Goal: Complete application form

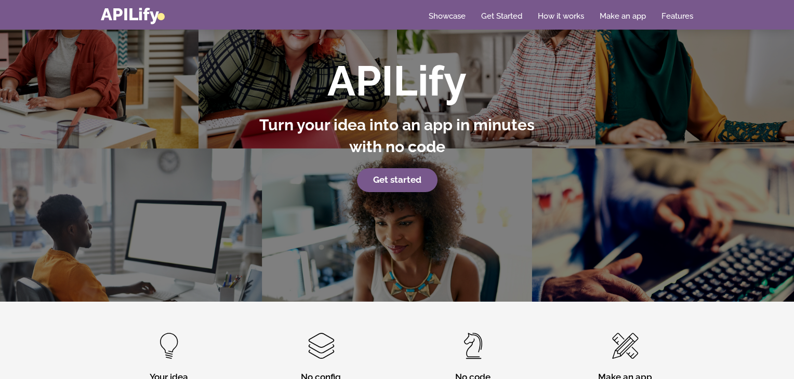
scroll to position [72, 0]
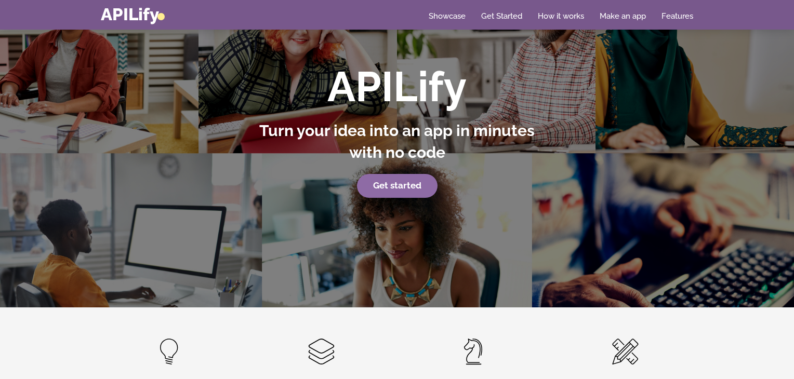
click at [391, 183] on strong "Get started" at bounding box center [397, 185] width 48 height 10
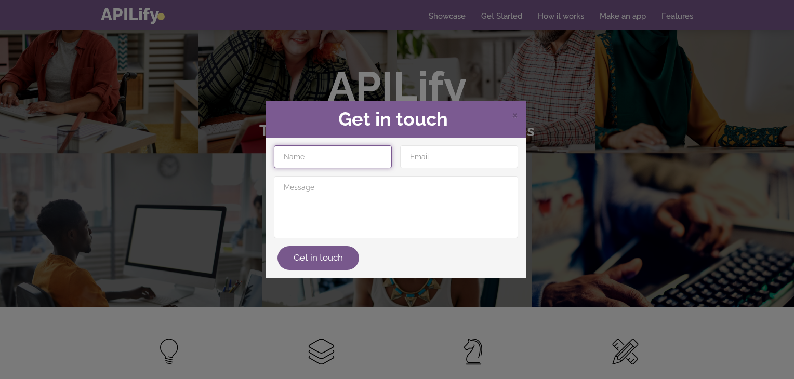
click at [310, 164] on input "text" at bounding box center [333, 157] width 118 height 23
type input "[PERSON_NAME]"
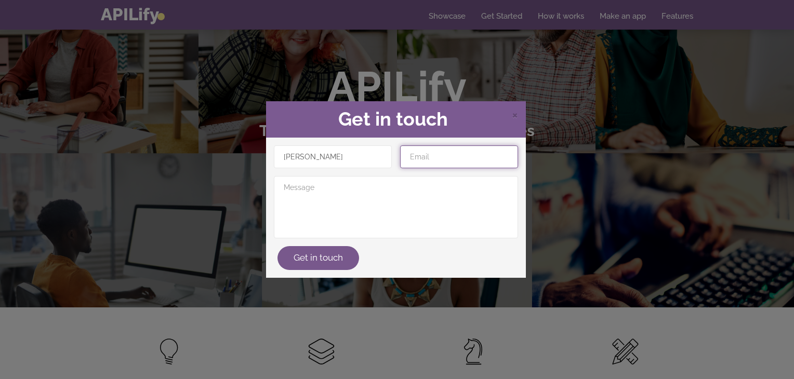
click at [425, 158] on input "email" at bounding box center [459, 157] width 118 height 23
type input "[EMAIL_ADDRESS][DOMAIN_NAME]"
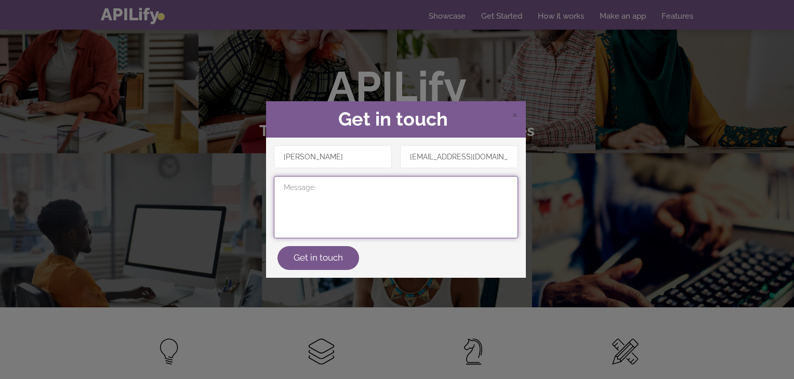
click at [308, 183] on textarea at bounding box center [396, 207] width 244 height 62
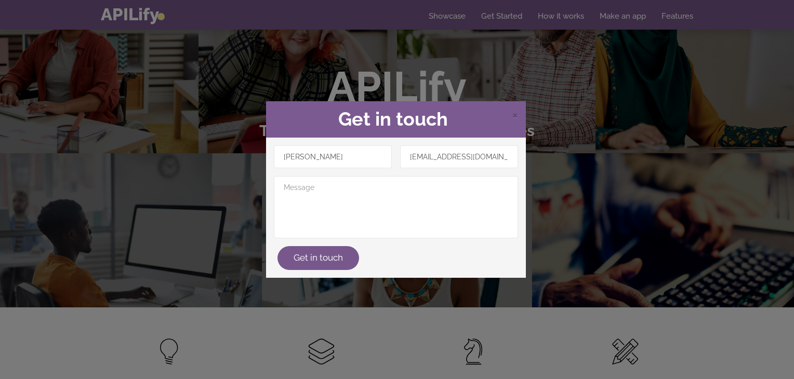
click at [326, 270] on div "[PERSON_NAME] [EMAIL_ADDRESS][DOMAIN_NAME] Get in touch" at bounding box center [396, 208] width 260 height 140
click at [317, 256] on button "Get in touch" at bounding box center [319, 258] width 82 height 24
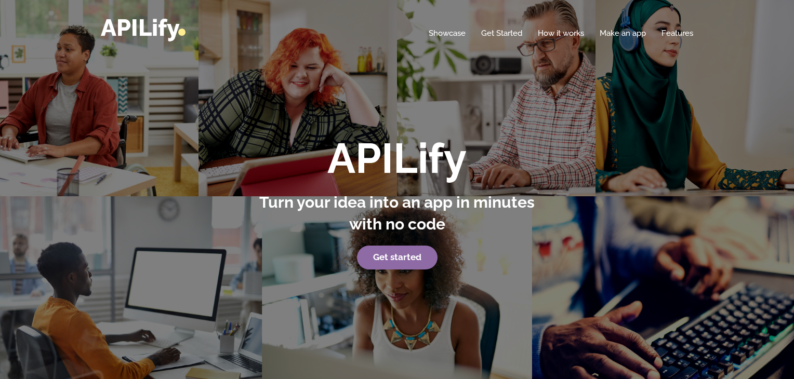
click at [396, 260] on strong "Get started" at bounding box center [397, 257] width 48 height 10
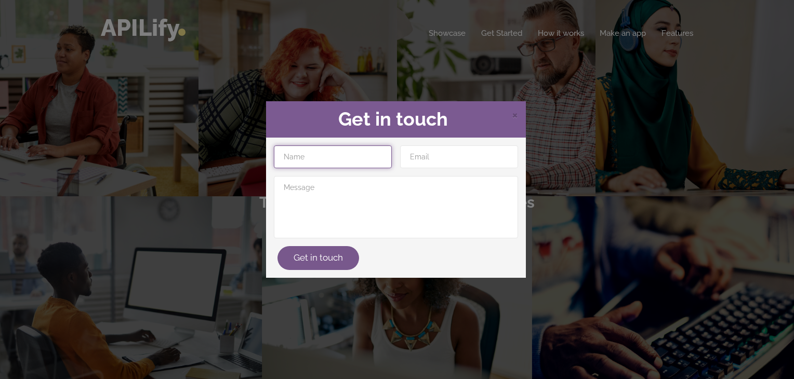
click at [322, 161] on input "text" at bounding box center [333, 157] width 118 height 23
type input "[PERSON_NAME]"
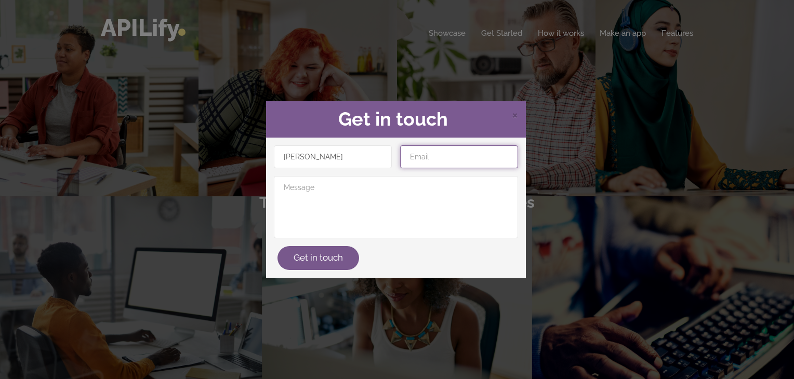
click at [422, 156] on input "email" at bounding box center [459, 157] width 118 height 23
type input "[EMAIL_ADDRESS][DOMAIN_NAME]"
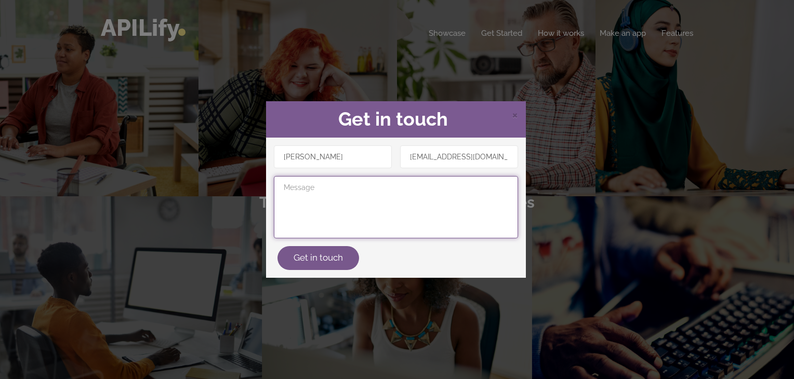
click at [330, 204] on textarea at bounding box center [396, 207] width 244 height 62
type textarea "1234"
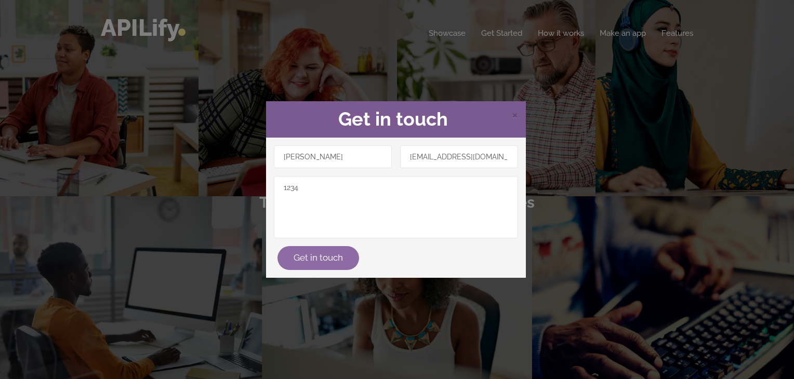
click at [308, 255] on button "Get in touch" at bounding box center [319, 258] width 82 height 24
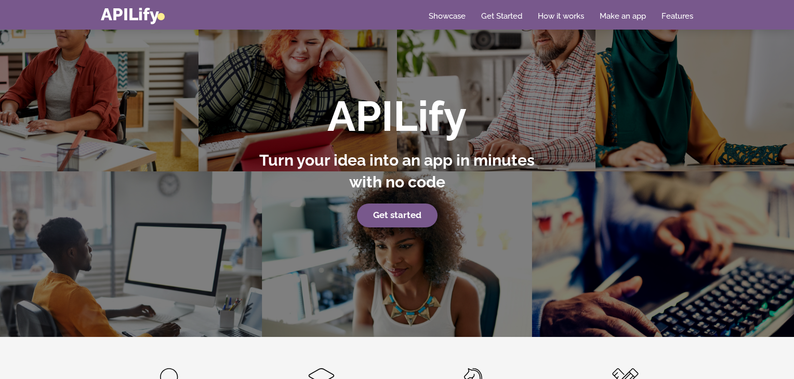
scroll to position [43, 0]
click at [634, 17] on link "Make an app" at bounding box center [623, 16] width 46 height 10
click at [625, 15] on link "Make an app" at bounding box center [623, 16] width 46 height 10
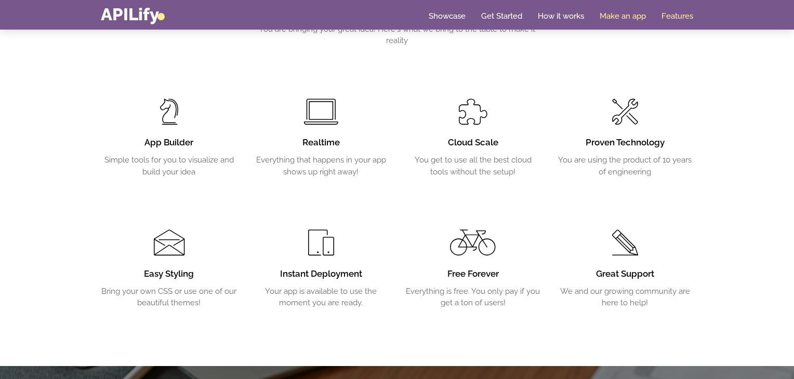
scroll to position [1725, 0]
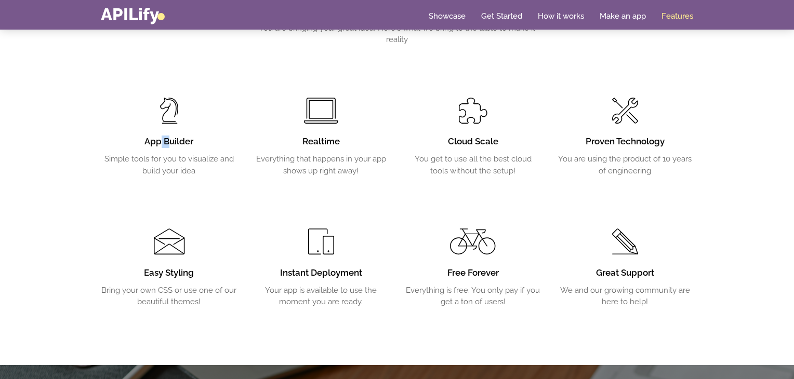
drag, startPoint x: 162, startPoint y: 134, endPoint x: 169, endPoint y: 134, distance: 6.8
click at [169, 134] on div "App Builder Simple tools for you to visualize and build your idea" at bounding box center [169, 150] width 137 height 51
click at [181, 111] on div "App Builder Simple tools for you to visualize and build your idea" at bounding box center [169, 111] width 152 height 131
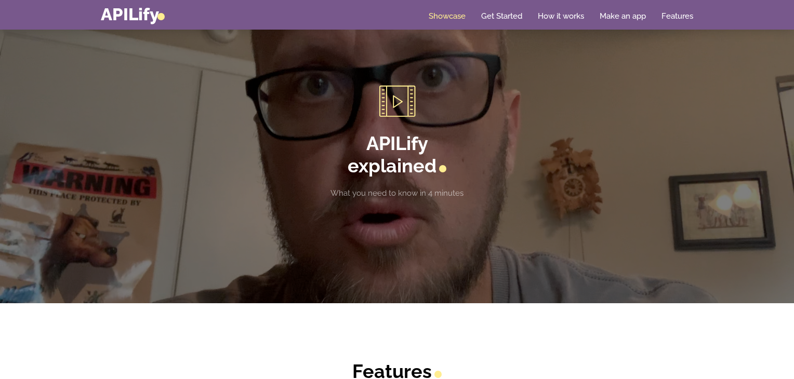
scroll to position [1353, 0]
click at [637, 17] on link "Make an app" at bounding box center [623, 16] width 46 height 10
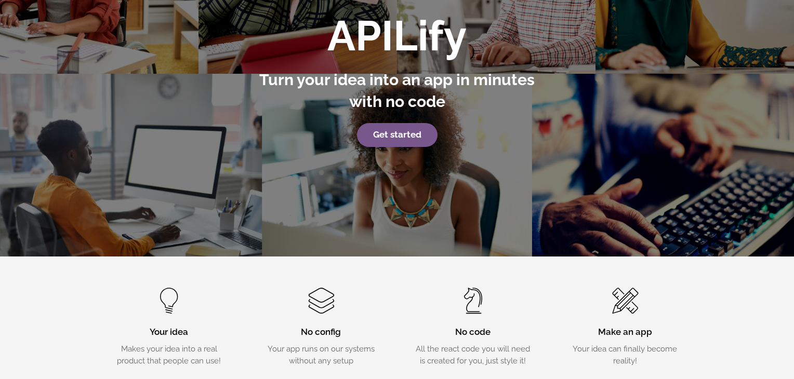
scroll to position [0, 0]
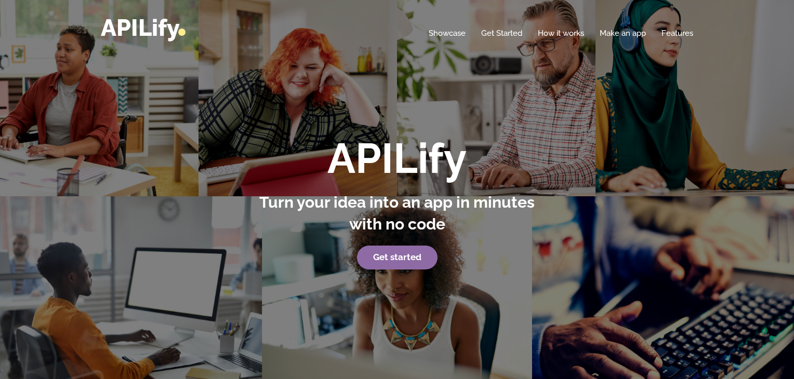
click at [382, 260] on strong "Get started" at bounding box center [397, 257] width 48 height 10
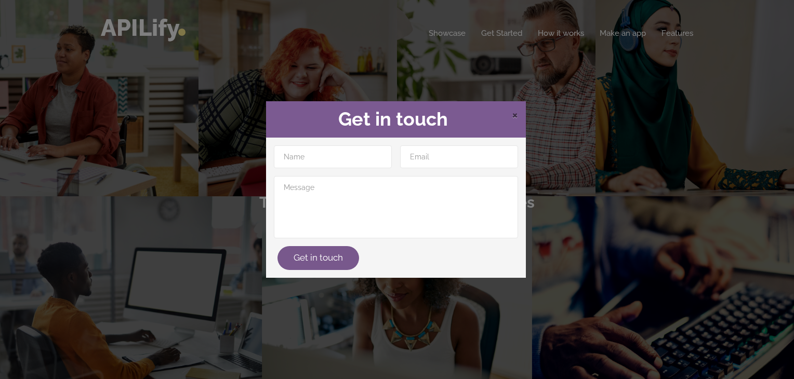
click at [515, 115] on span "×" at bounding box center [515, 115] width 6 height 16
